Goal: Task Accomplishment & Management: Manage account settings

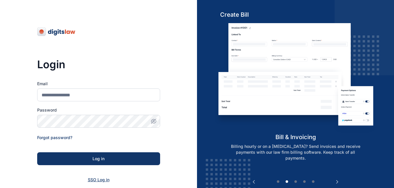
click at [90, 180] on span "SSO Log in" at bounding box center [99, 179] width 22 height 5
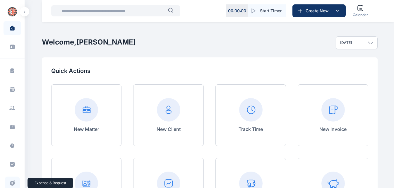
click at [9, 180] on icon at bounding box center [12, 183] width 6 height 6
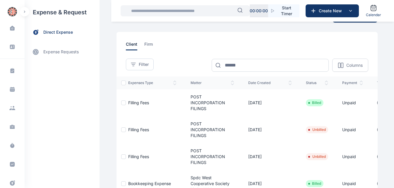
scroll to position [19, 0]
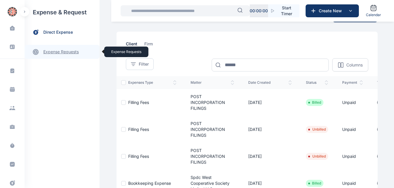
click at [66, 48] on link "expense requests expense requests" at bounding box center [62, 52] width 75 height 14
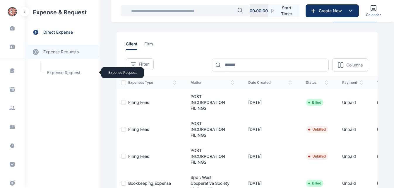
click at [68, 74] on span "Expense Request Expense Request" at bounding box center [70, 72] width 53 height 11
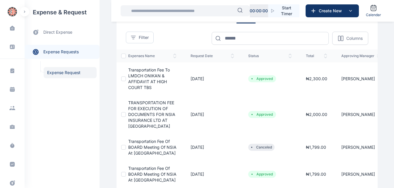
scroll to position [46, 0]
